Goal: Information Seeking & Learning: Learn about a topic

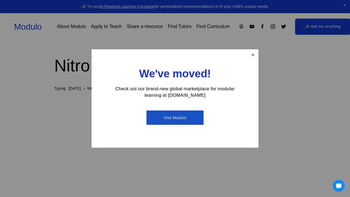
click at [254, 54] on link "Close" at bounding box center [252, 54] width 9 height 9
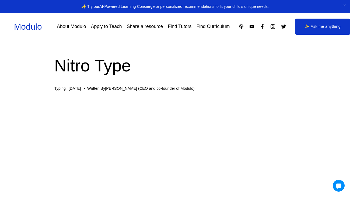
click at [254, 54] on h1 "Nitro Type" at bounding box center [174, 66] width 241 height 24
click at [344, 6] on div "✨ Try our AI-Powered Learning Concierge for personalized recommendations to fit…" at bounding box center [175, 6] width 350 height 13
click at [344, 6] on span "Close Announcement" at bounding box center [344, 5] width 11 height 11
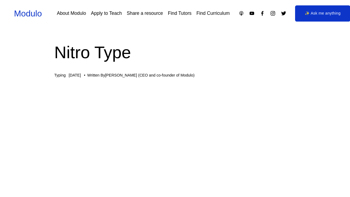
click at [344, 6] on link "✨ Ask me anything" at bounding box center [322, 13] width 55 height 16
